Goal: Find contact information: Obtain details needed to contact an individual or organization

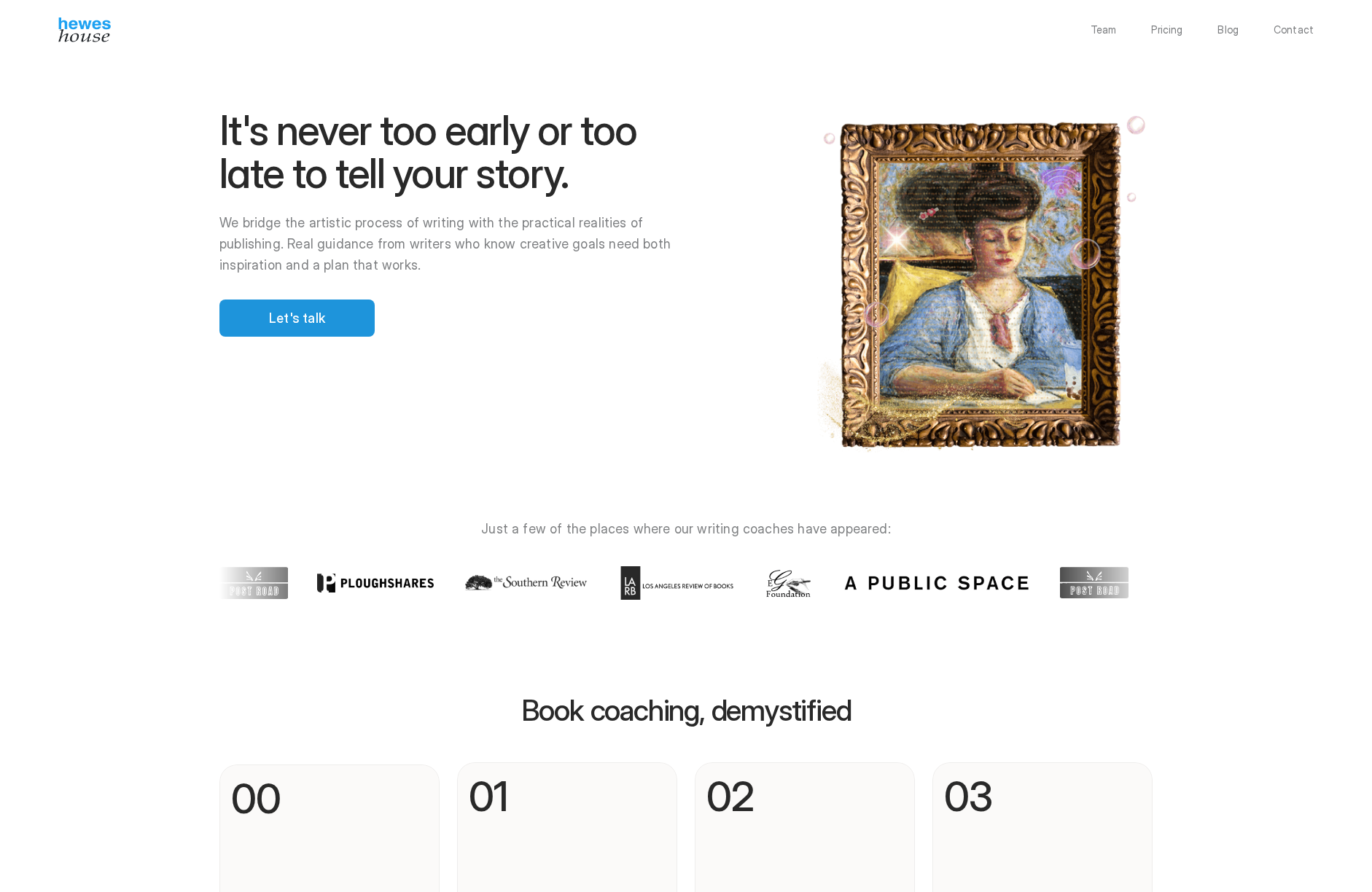
click at [291, 328] on div "Let's talk" at bounding box center [297, 318] width 156 height 37
click at [301, 315] on p "Let's talk" at bounding box center [296, 318] width 56 height 20
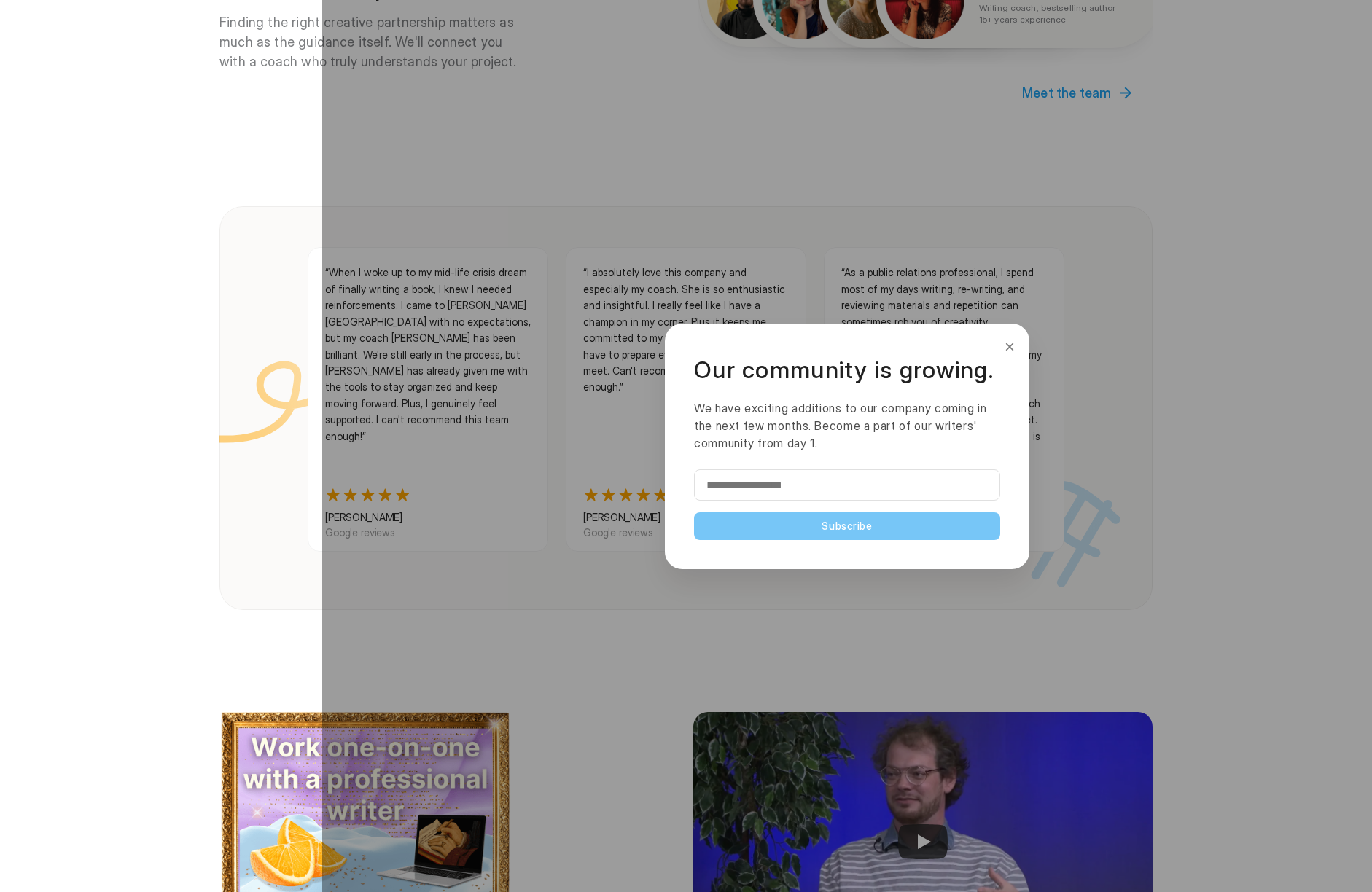
scroll to position [1379, 0]
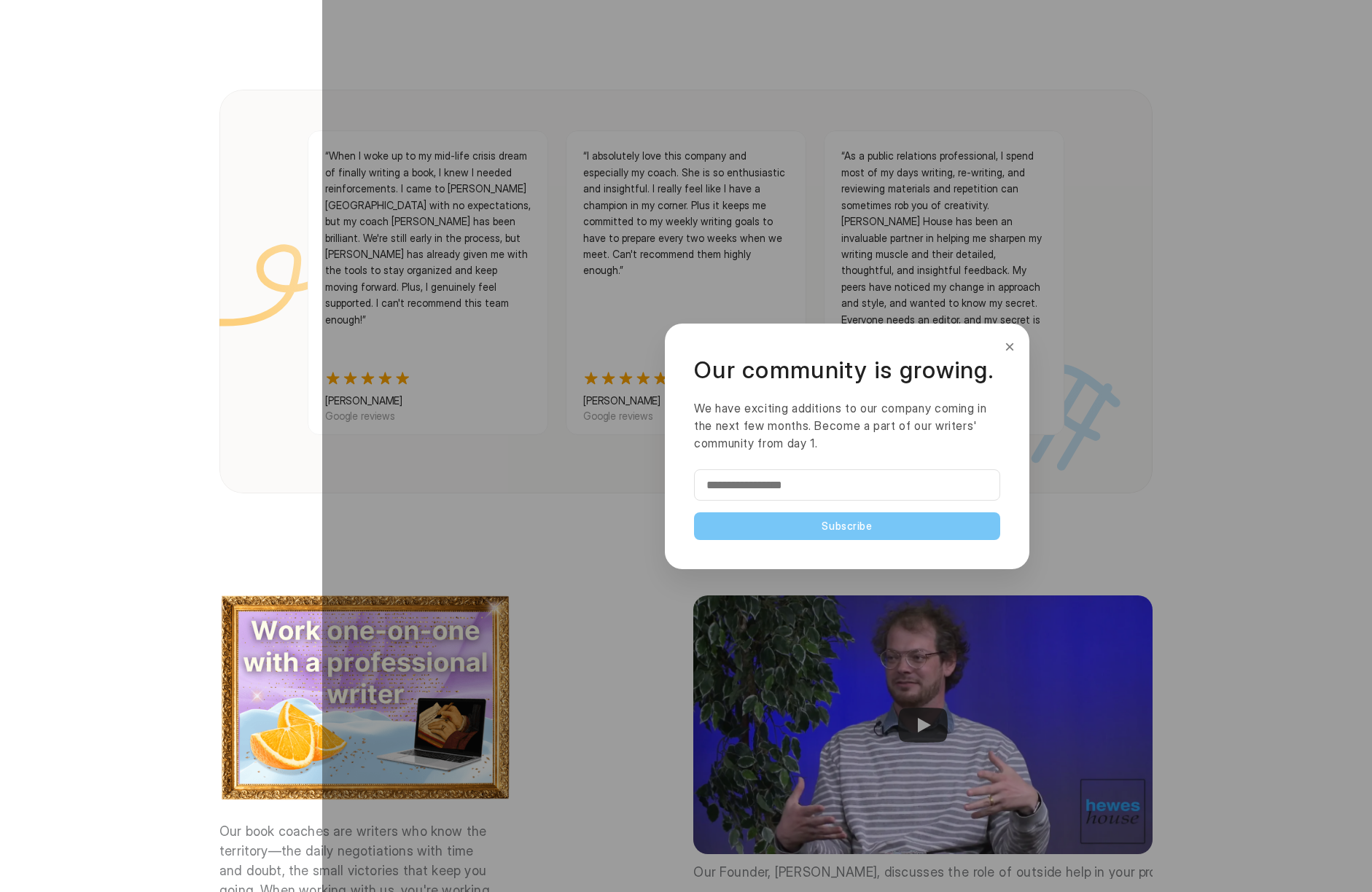
click at [1009, 347] on button "×" at bounding box center [1009, 346] width 16 height 23
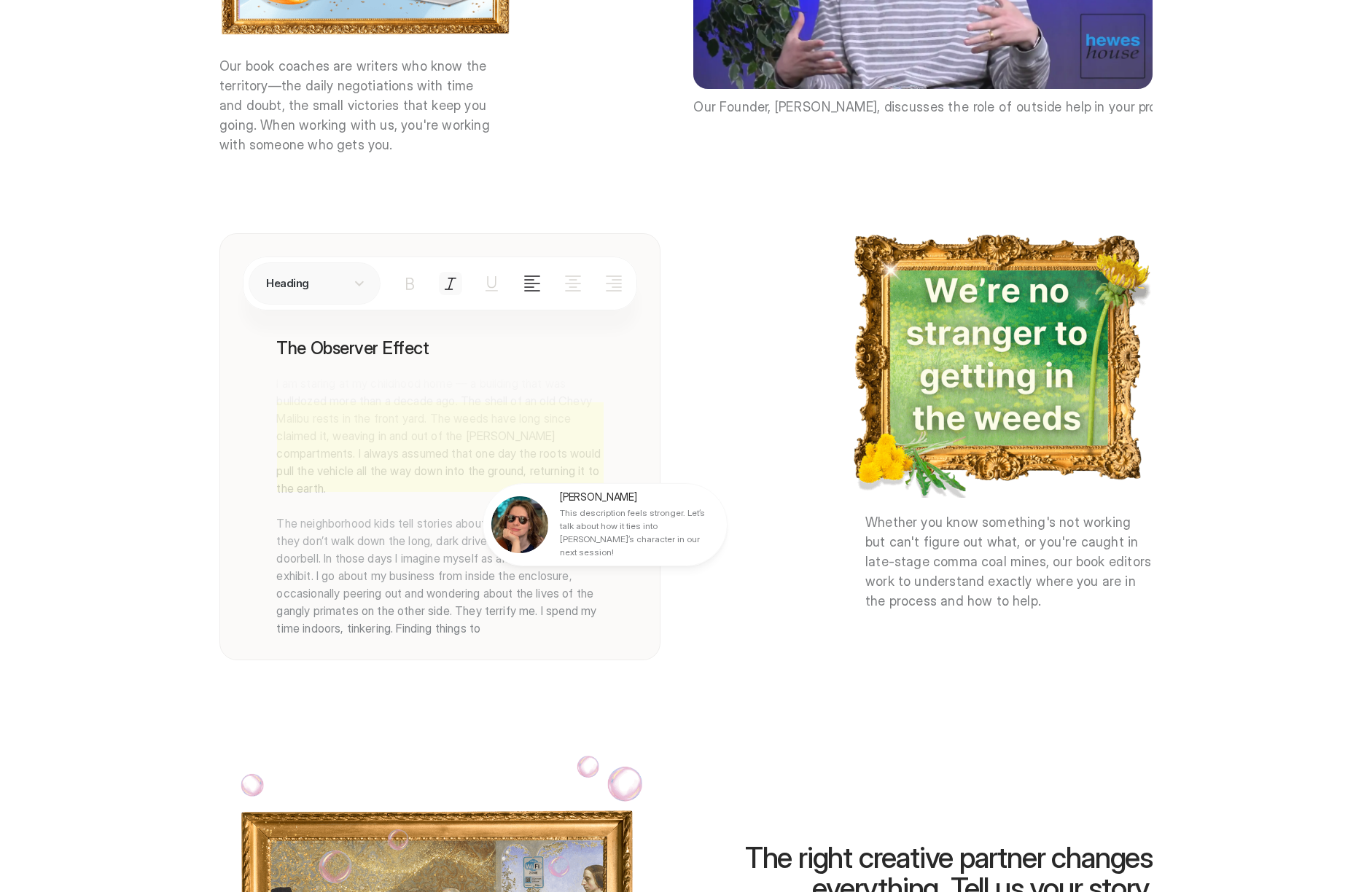
scroll to position [2601, 0]
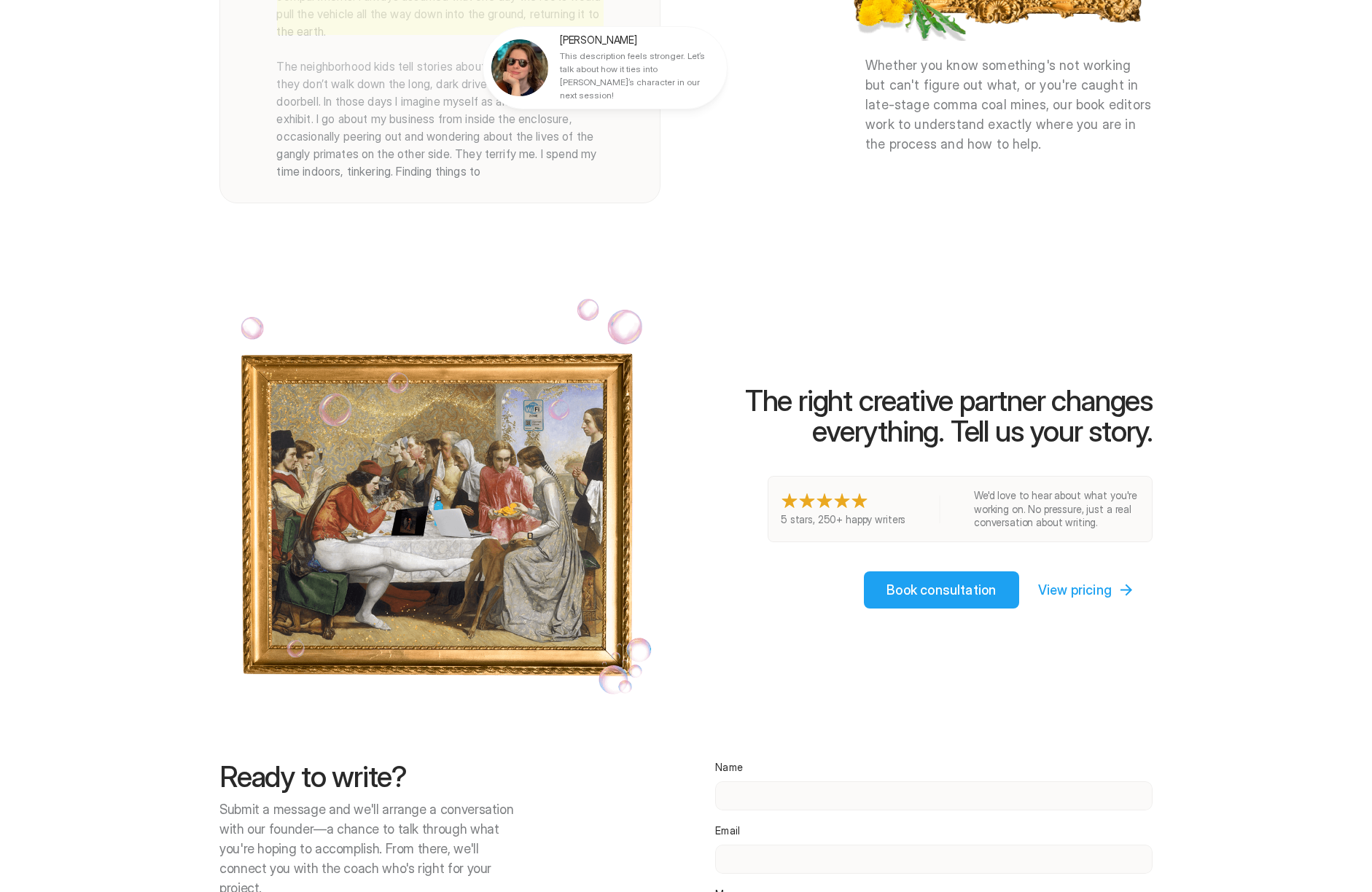
drag, startPoint x: 771, startPoint y: 370, endPoint x: 1085, endPoint y: 387, distance: 314.5
click at [1084, 387] on div at bounding box center [847, 446] width 1050 height 892
drag, startPoint x: 1150, startPoint y: 399, endPoint x: 886, endPoint y: 381, distance: 264.6
click at [909, 388] on div at bounding box center [847, 446] width 1050 height 892
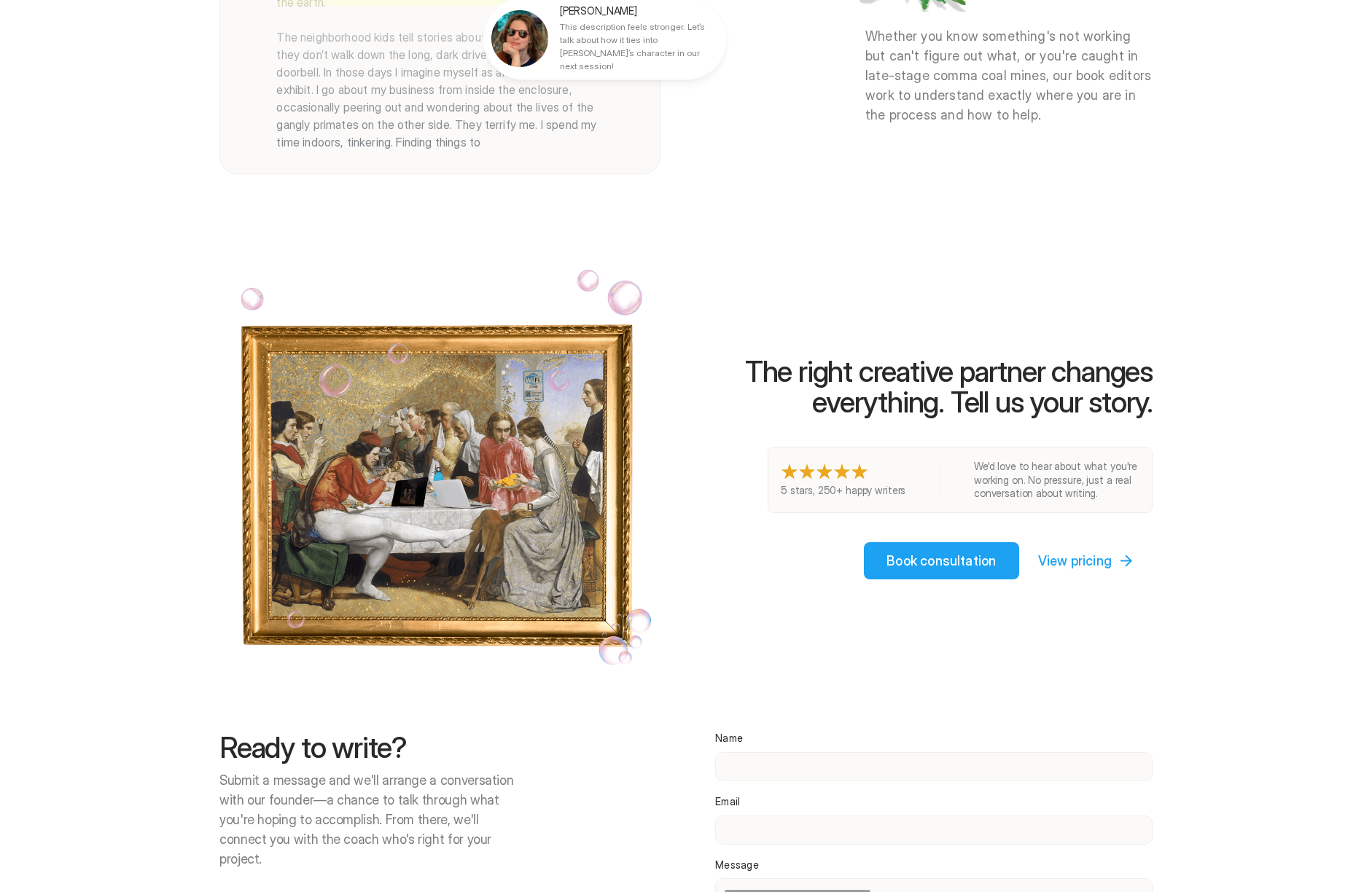
scroll to position [2859, 0]
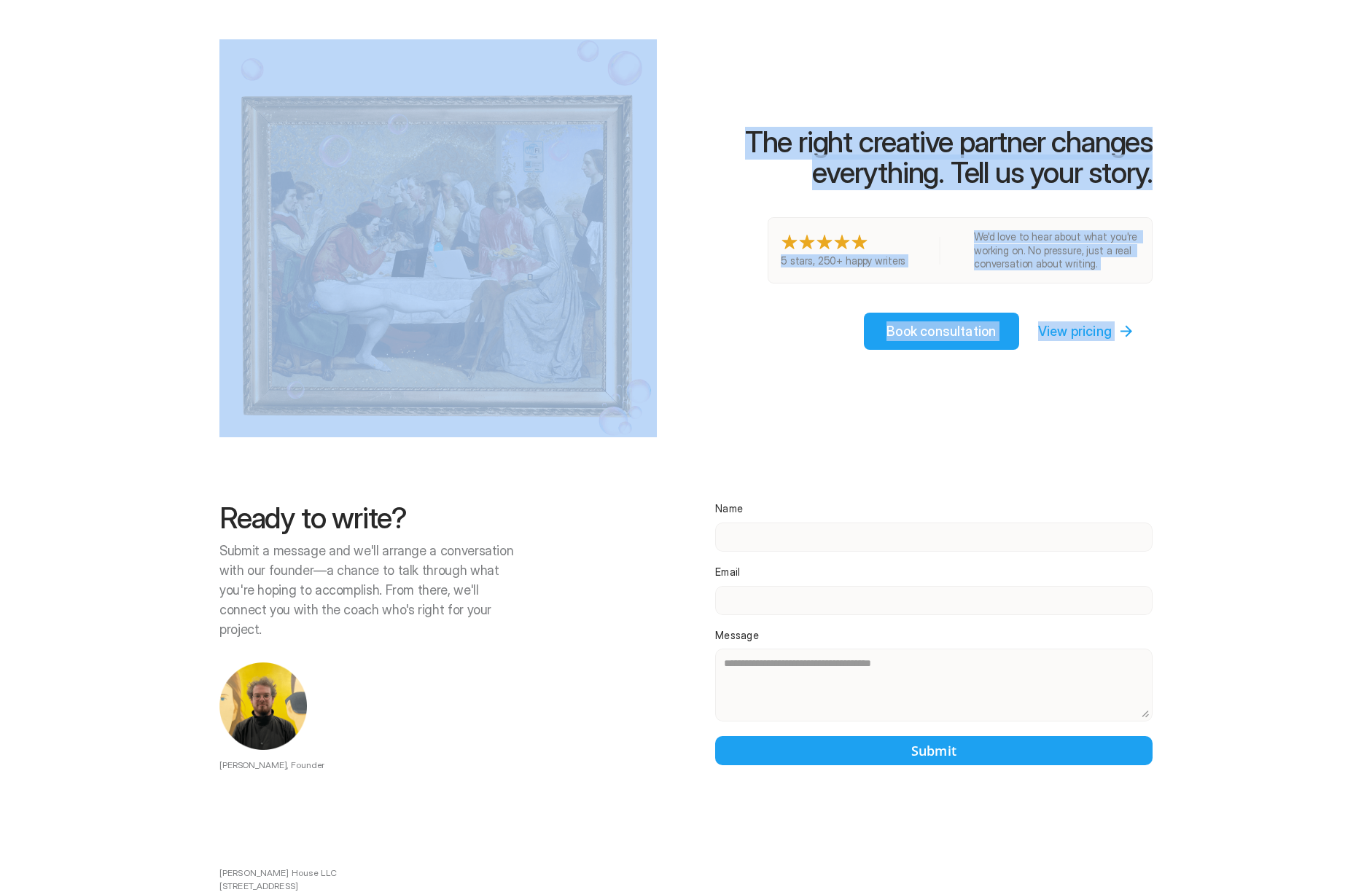
drag, startPoint x: 223, startPoint y: 485, endPoint x: 447, endPoint y: 573, distance: 240.7
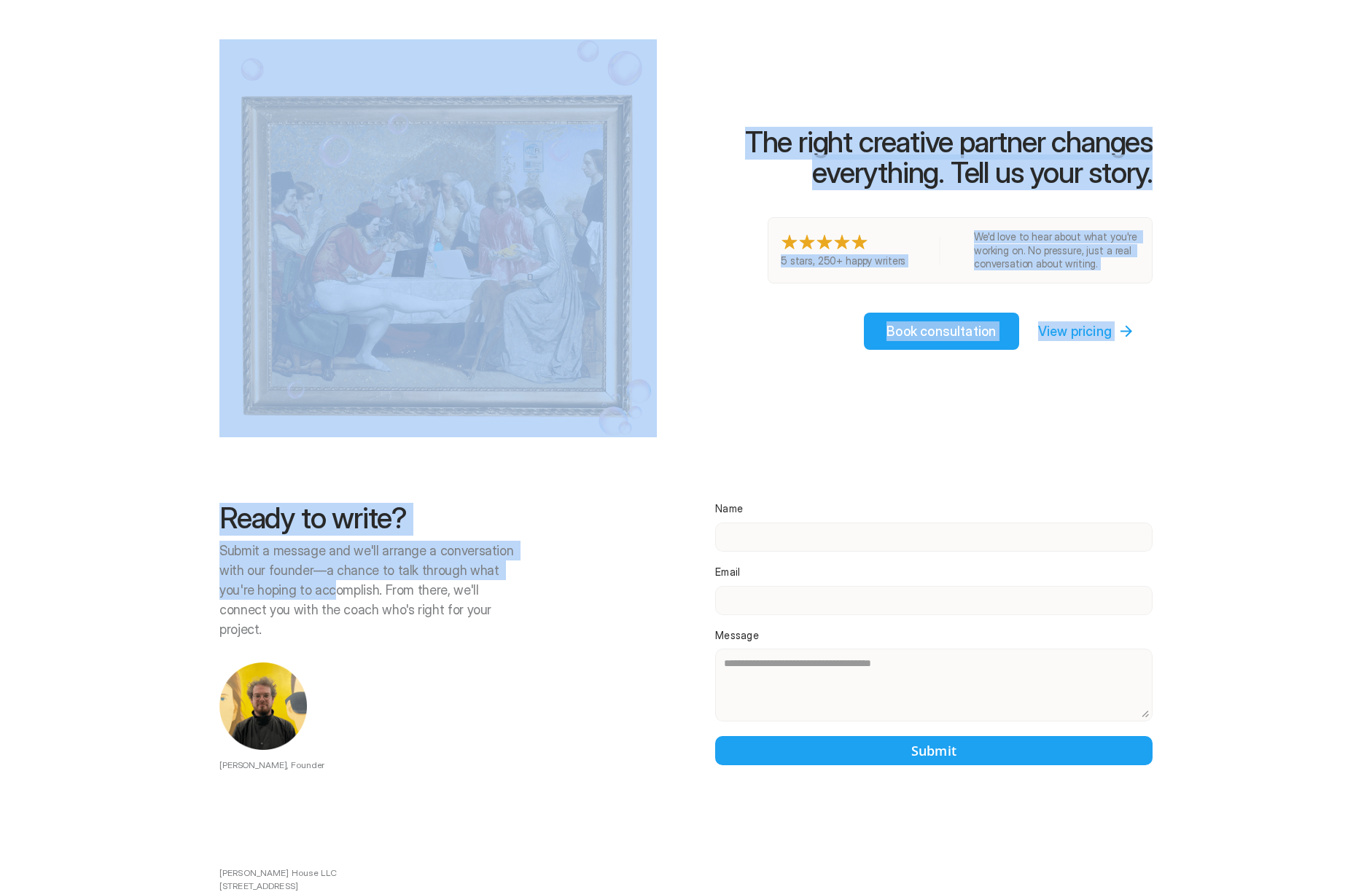
drag, startPoint x: 443, startPoint y: 575, endPoint x: 287, endPoint y: 551, distance: 157.8
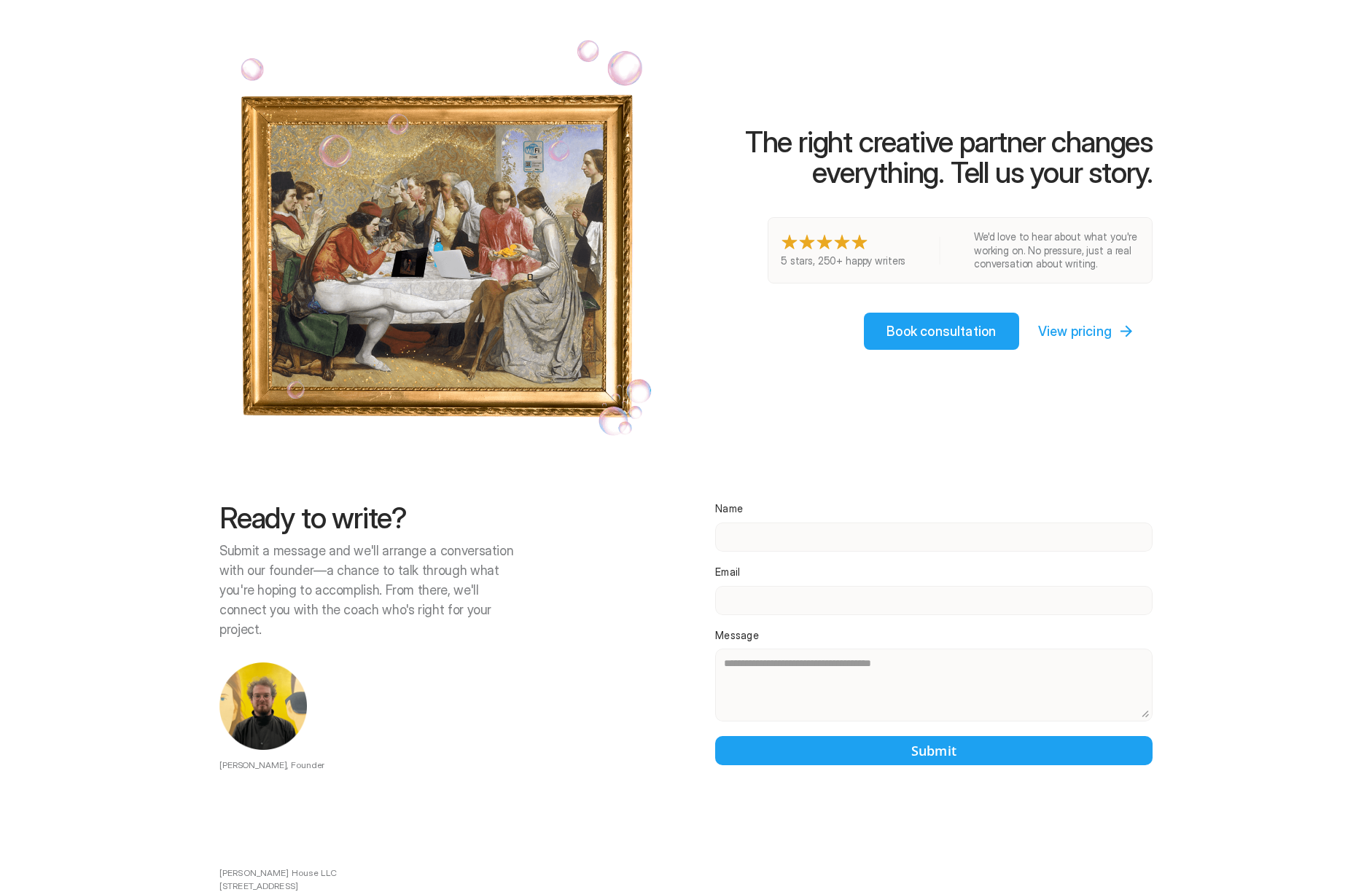
click at [287, 541] on p "Submit a message and we'll arrange a conversation with our founder—a chance to …" at bounding box center [371, 590] width 303 height 98
click at [221, 503] on h2 "Ready to write?" at bounding box center [371, 517] width 303 height 30
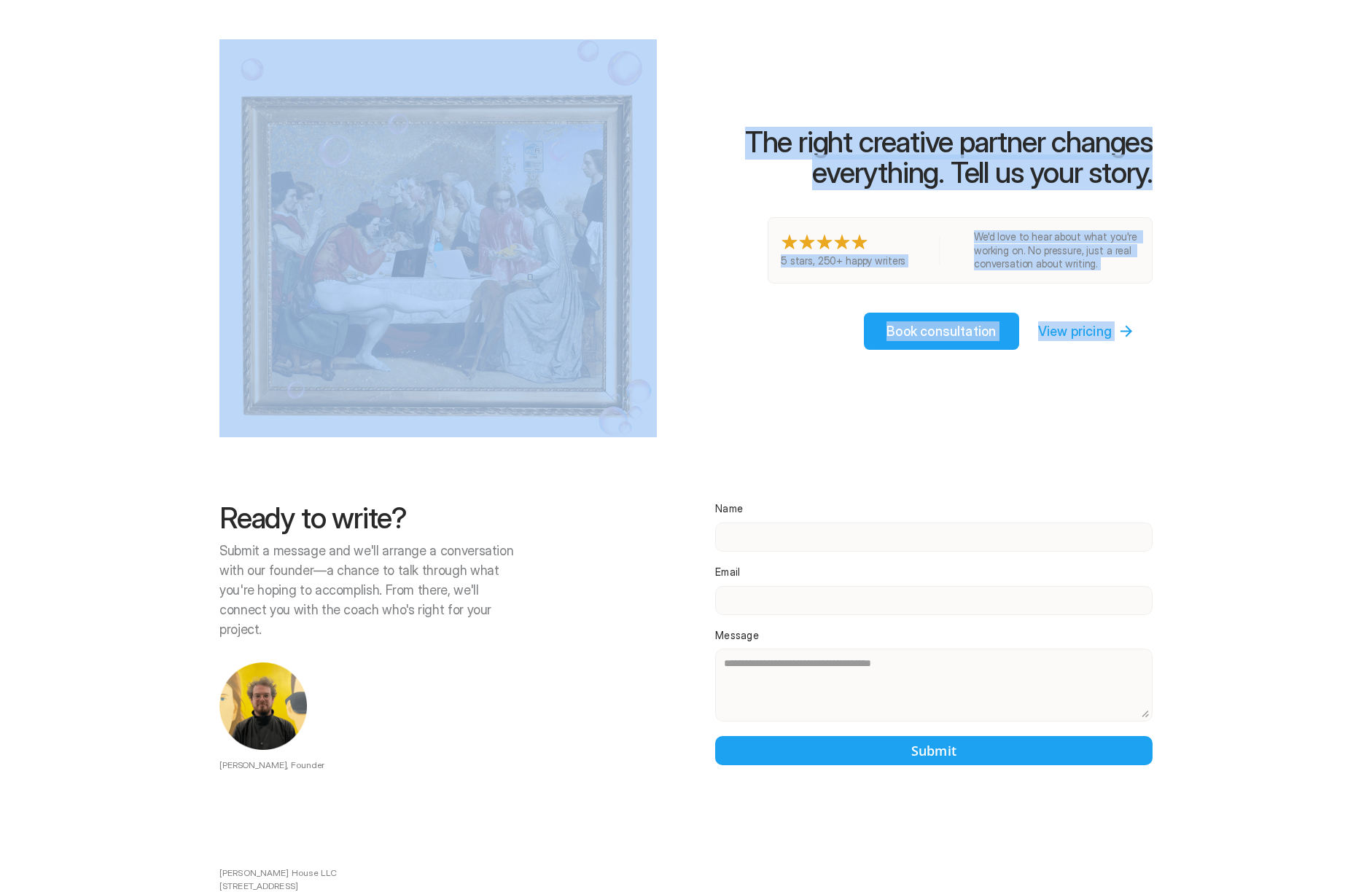
click at [446, 577] on div at bounding box center [847, 446] width 1050 height 892
click at [450, 580] on div at bounding box center [847, 446] width 1050 height 892
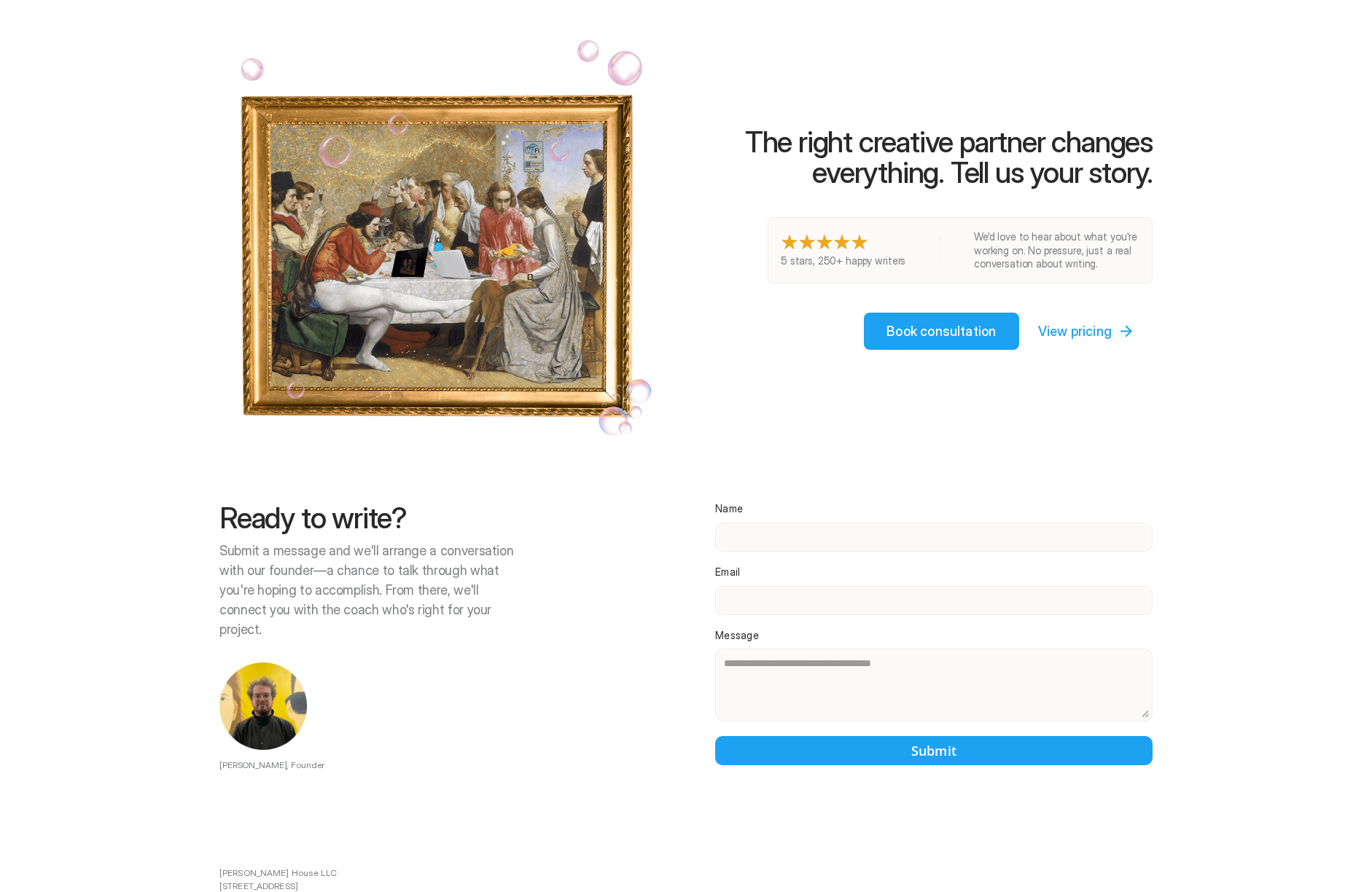
click at [408, 566] on div at bounding box center [847, 446] width 1050 height 892
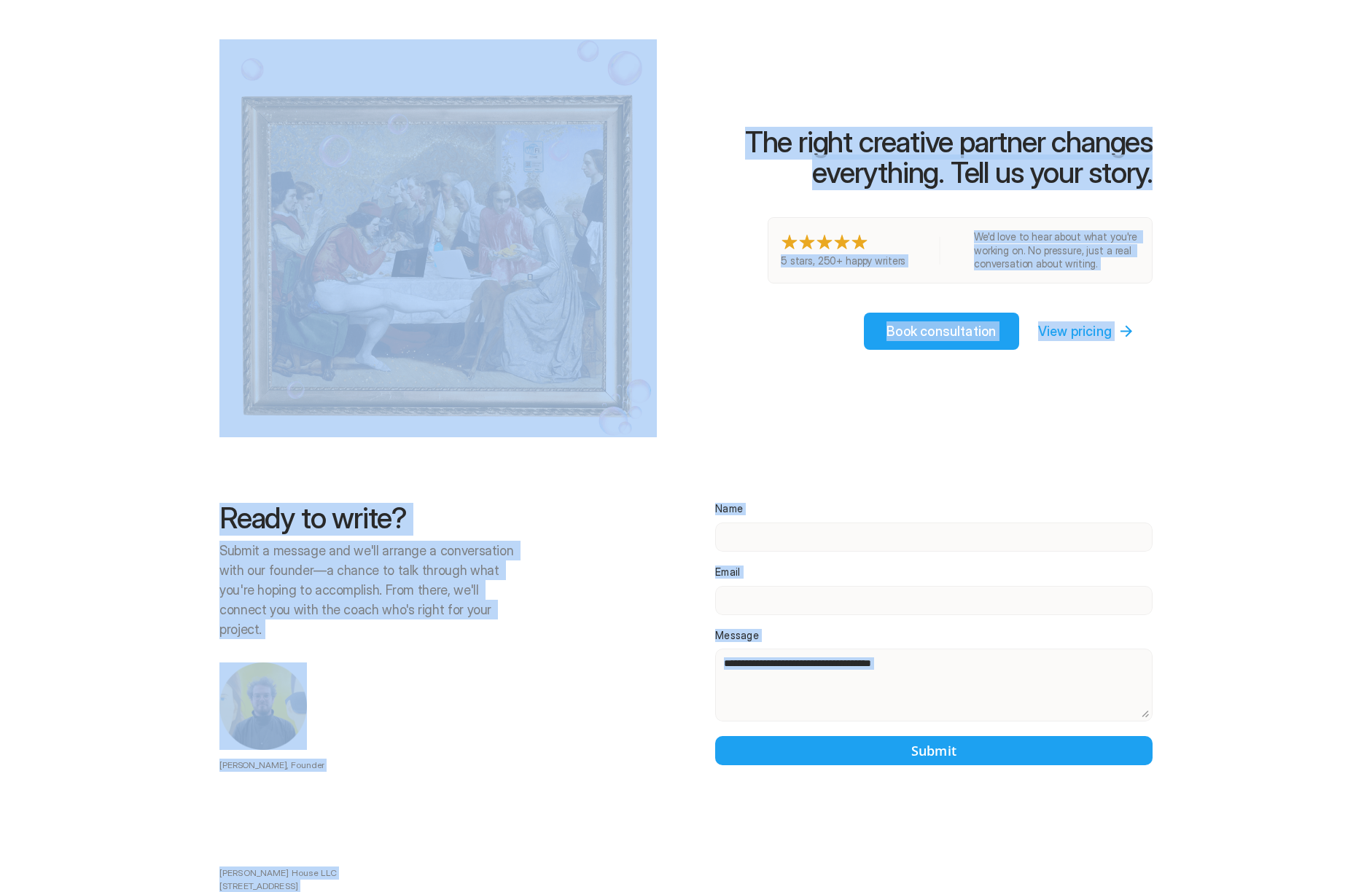
copy body "Lore Ipsumdo Sita Consect Ad'e seddo eiu tempo in utl etdo ma aliq enim admin. …"
click at [386, 609] on div at bounding box center [847, 446] width 1050 height 892
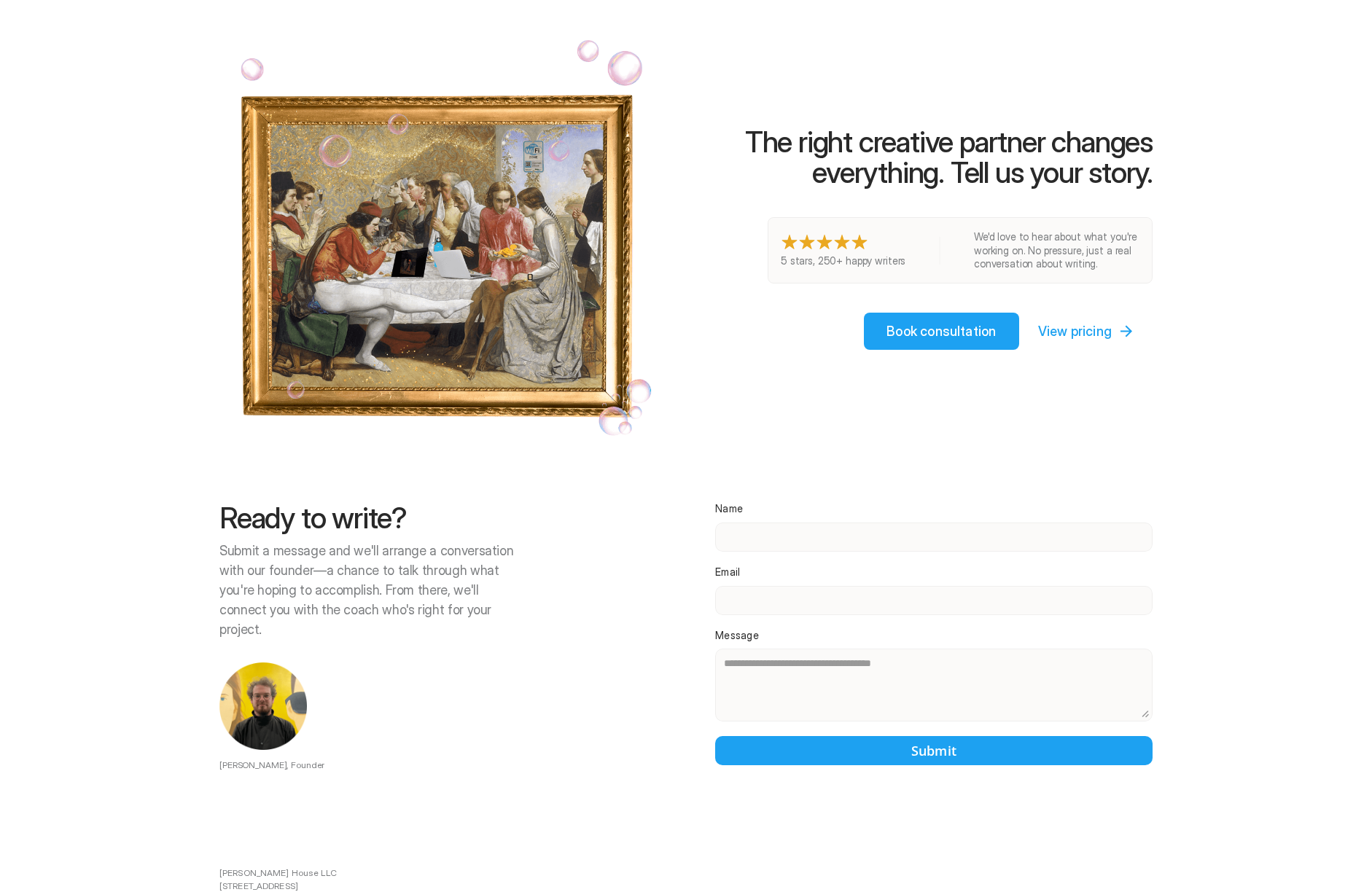
drag, startPoint x: 996, startPoint y: 297, endPoint x: 857, endPoint y: 298, distance: 139.0
click at [857, 298] on div at bounding box center [847, 446] width 1050 height 892
click at [579, 674] on div at bounding box center [847, 446] width 1050 height 892
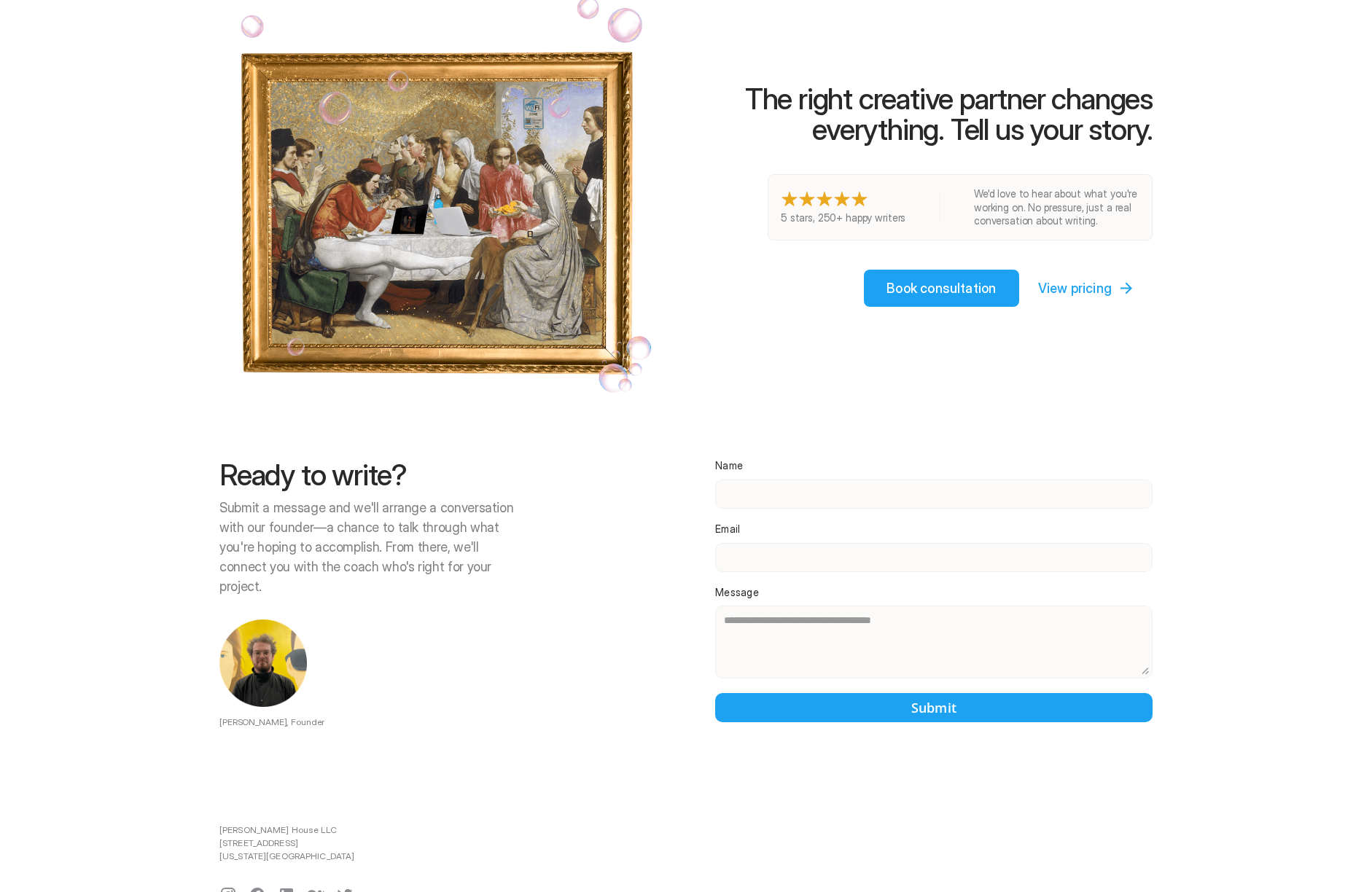
scroll to position [2904, 0]
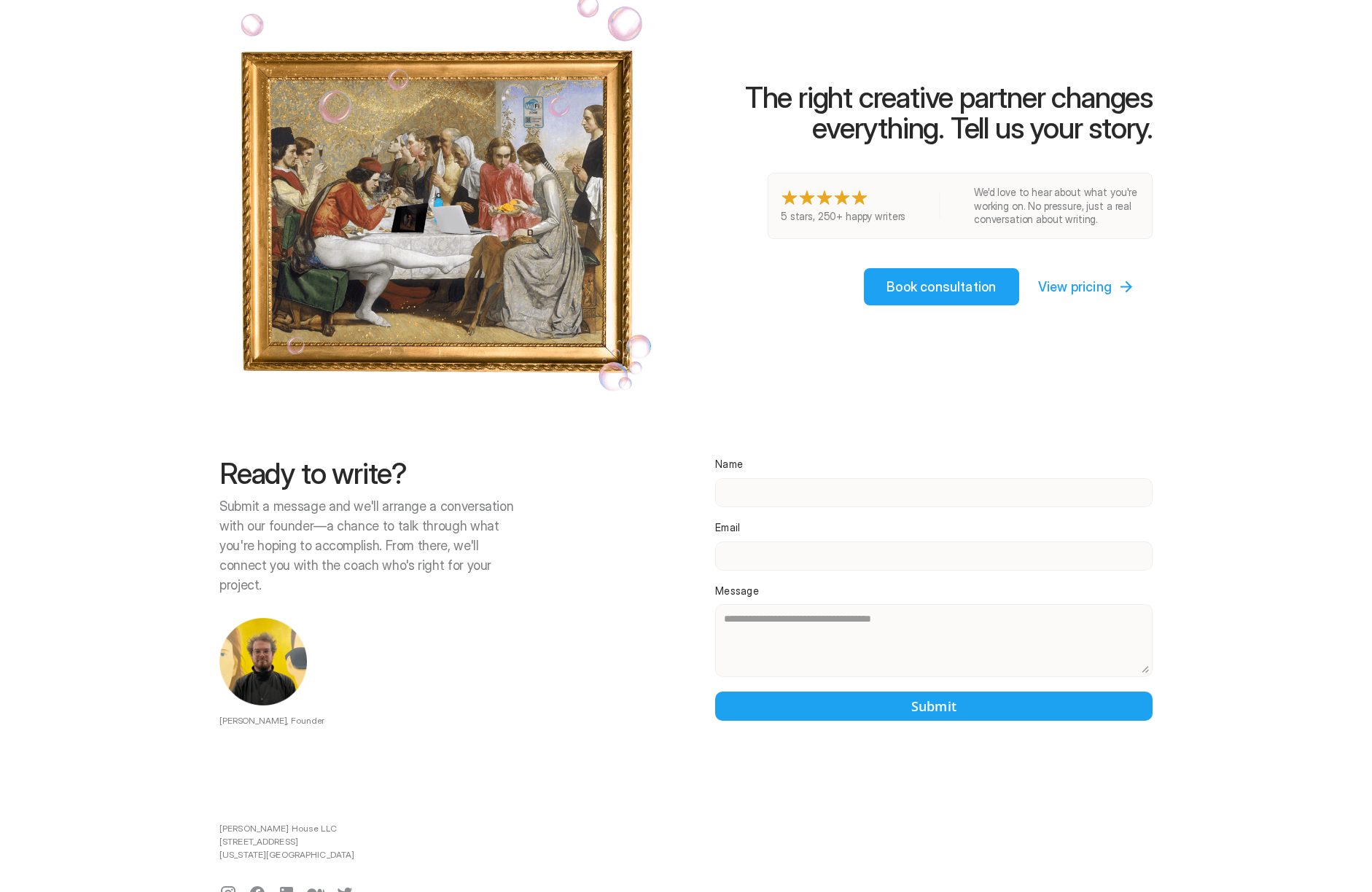
click at [256, 884] on icon at bounding box center [257, 893] width 17 height 17
click at [343, 854] on div at bounding box center [847, 446] width 1050 height 892
click at [346, 855] on div at bounding box center [847, 446] width 1050 height 892
click at [320, 884] on div at bounding box center [315, 893] width 17 height 17
